Goal: Task Accomplishment & Management: Use online tool/utility

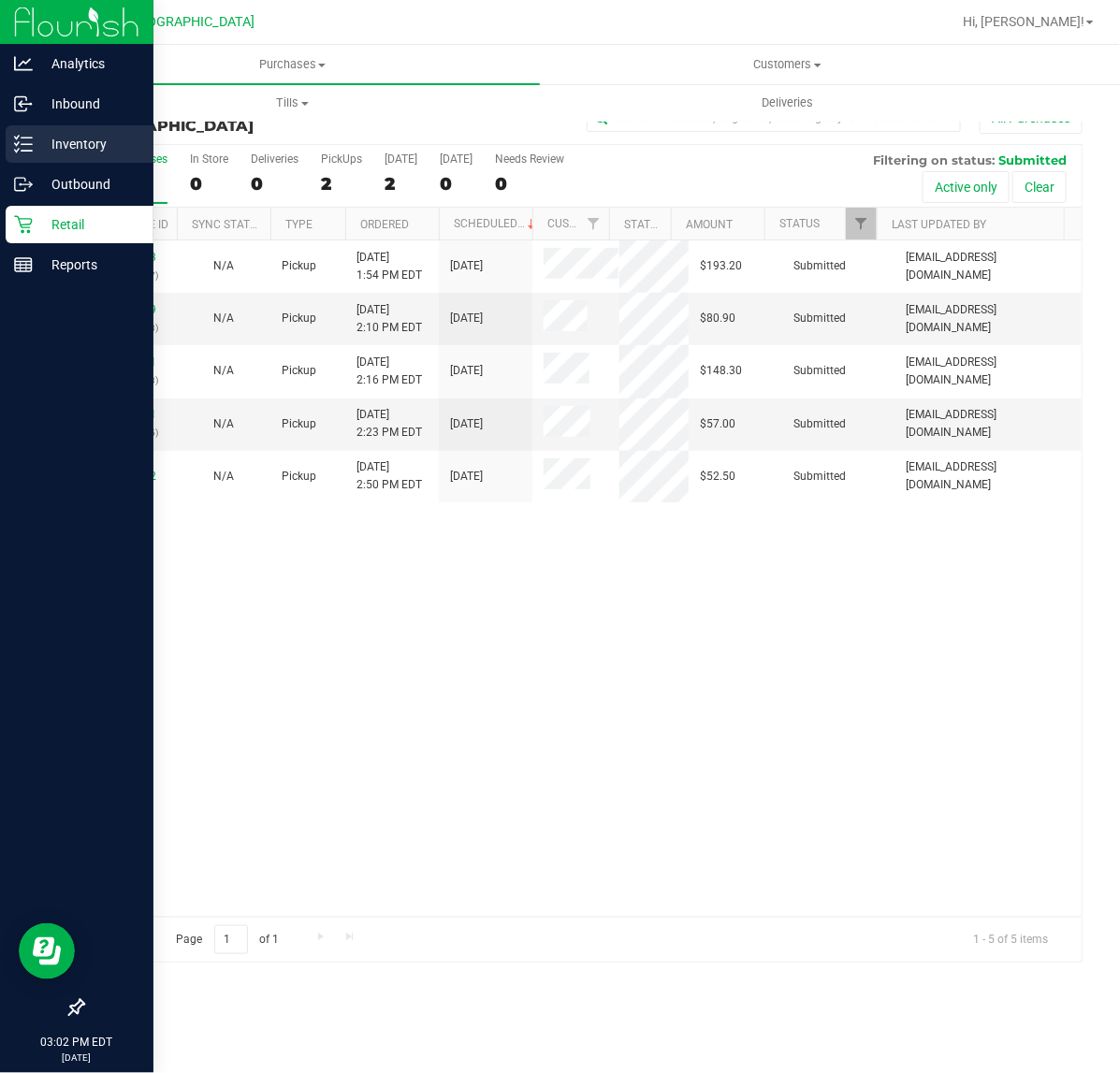
click at [34, 156] on div "Inventory" at bounding box center [79, 145] width 147 height 38
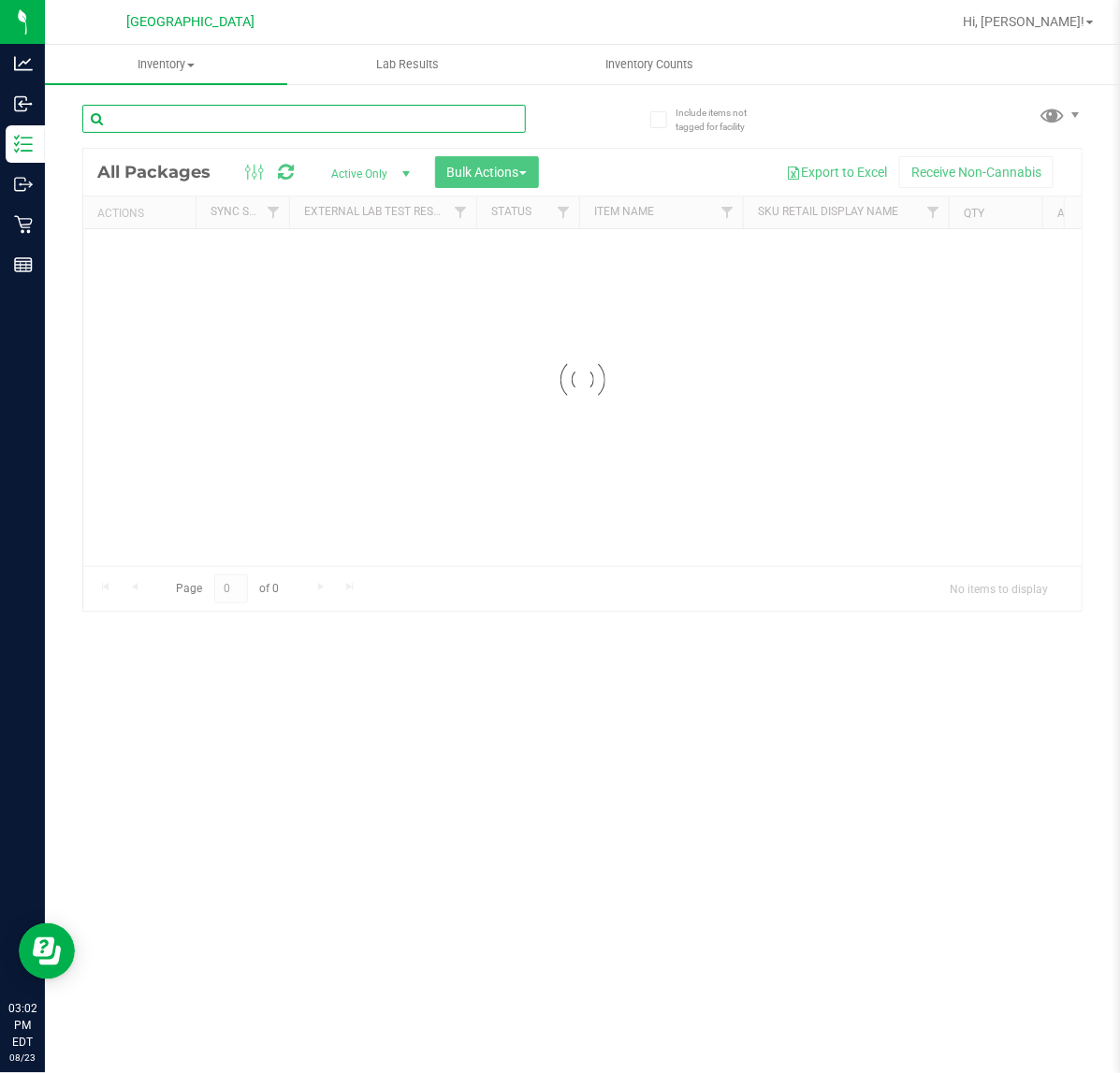
click at [297, 115] on input "text" at bounding box center [304, 119] width 443 height 28
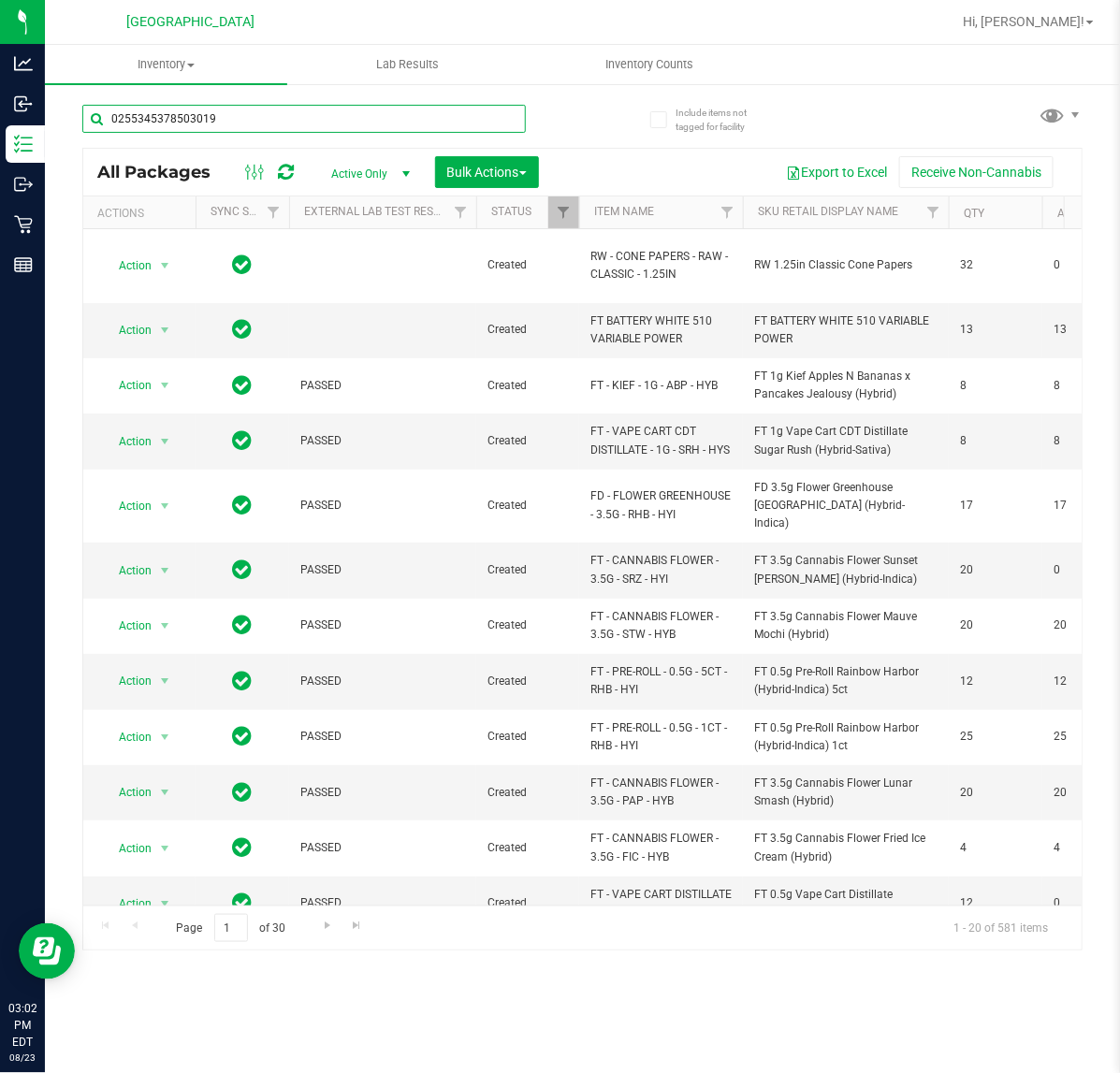
type input "0255345378503019"
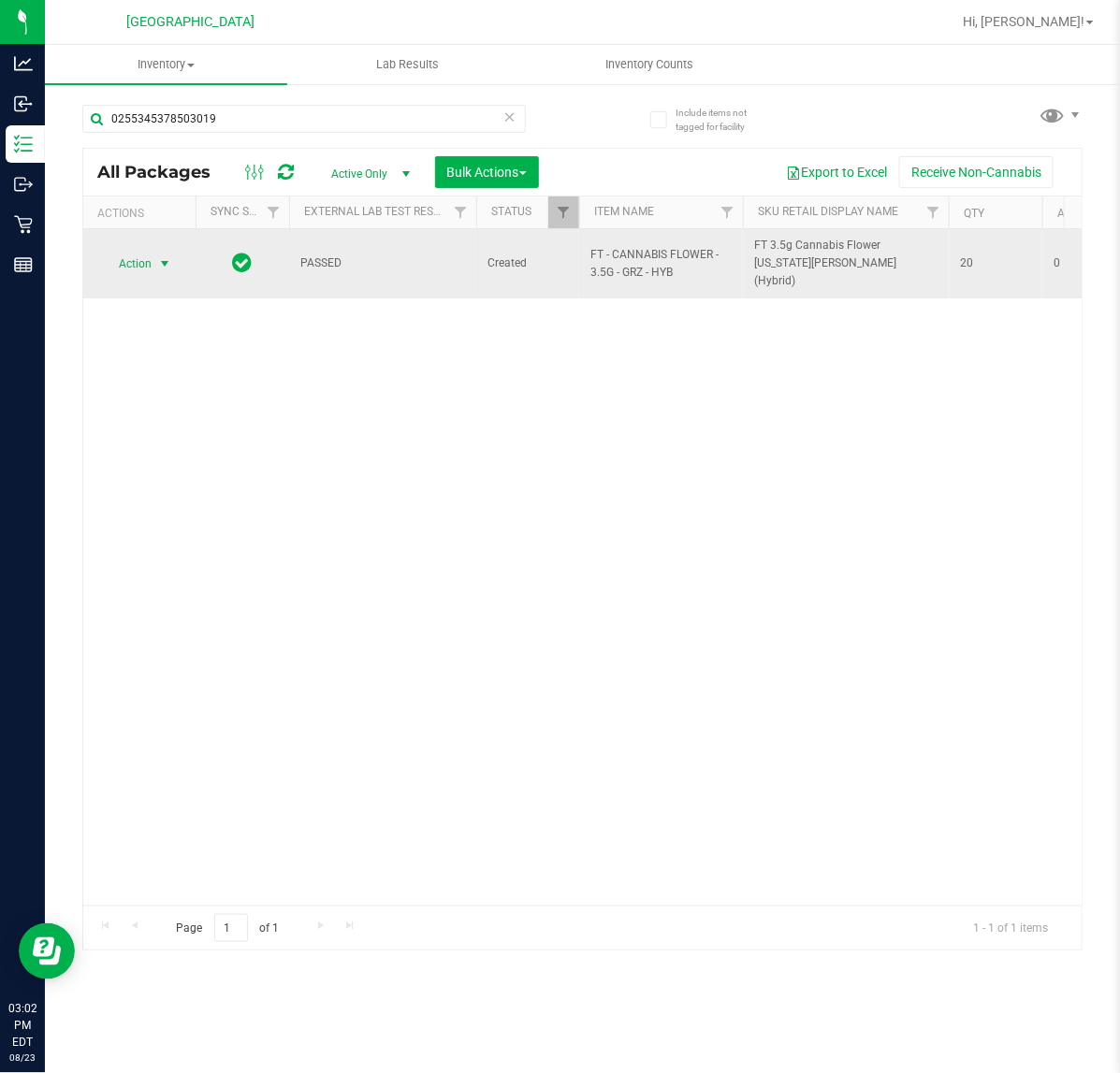
click at [134, 253] on span "Action" at bounding box center [128, 264] width 51 height 26
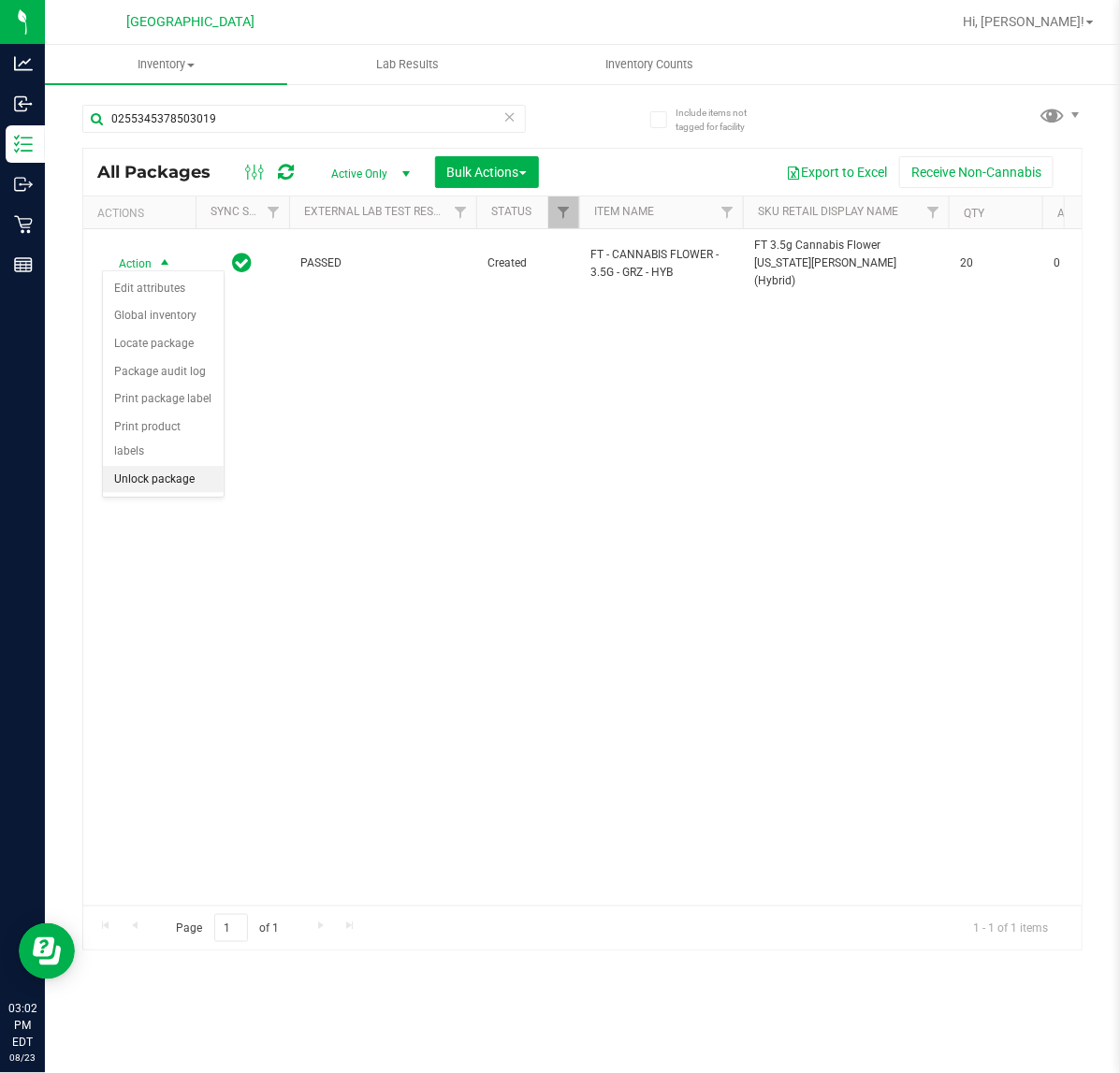
click at [182, 466] on li "Unlock package" at bounding box center [163, 480] width 121 height 28
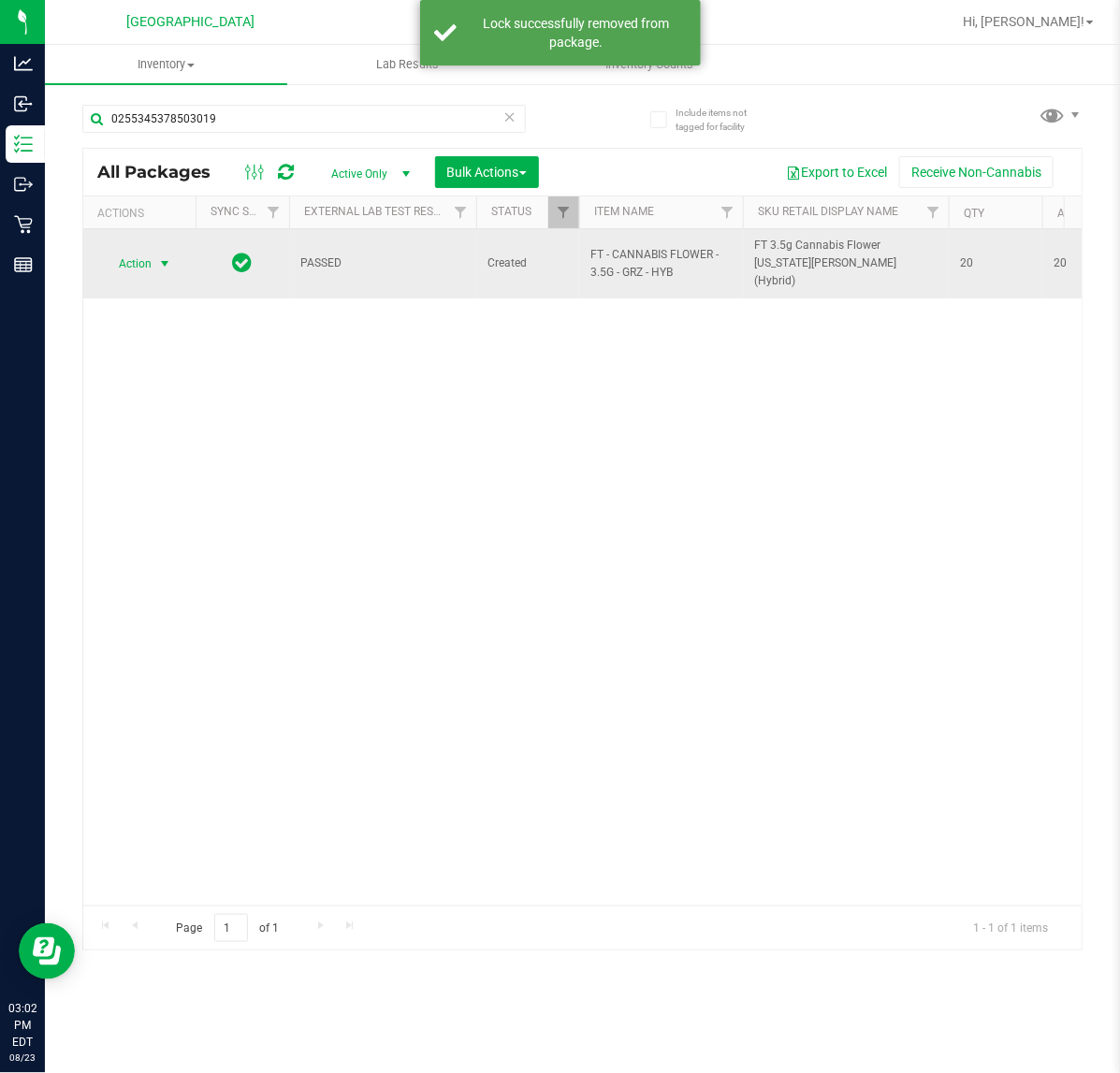
click at [168, 256] on span "select" at bounding box center [164, 264] width 15 height 15
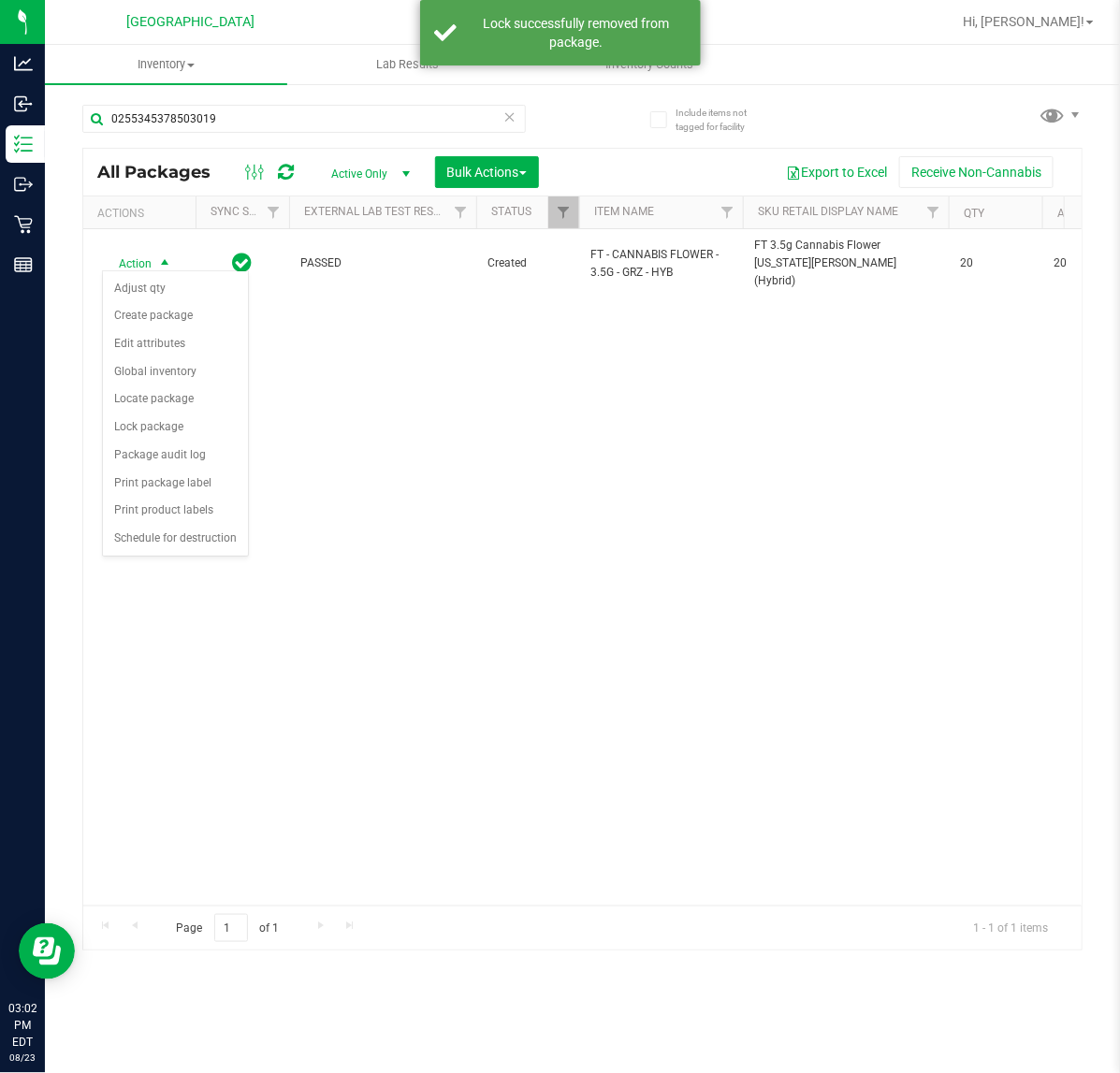
click at [477, 660] on div "Action Action Adjust qty Create package Edit attributes Global inventory Locate…" at bounding box center [583, 567] width 999 height 677
